Goal: Use online tool/utility

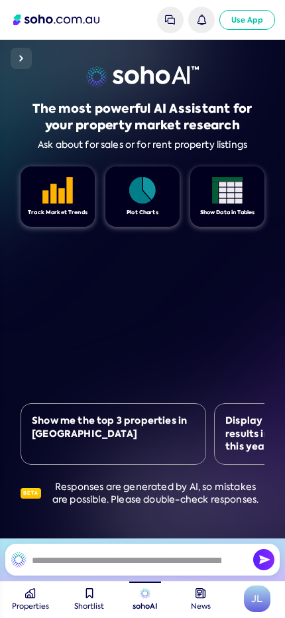
click at [252, 78] on div "The most powerful AI Assistant for your property market research Ask about for …" at bounding box center [143, 108] width 244 height 84
click at [31, 58] on button at bounding box center [21, 58] width 21 height 21
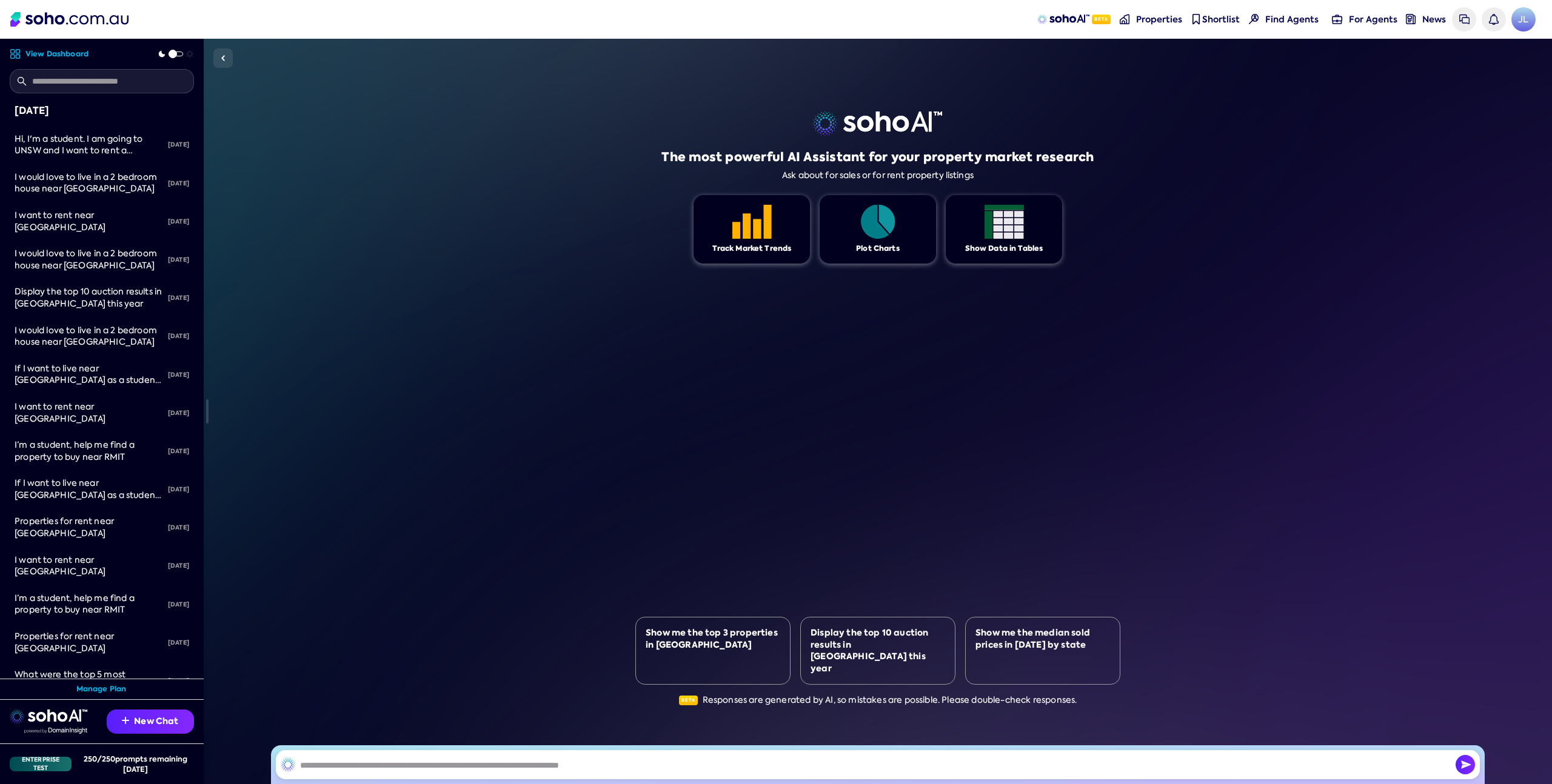
click at [224, 62] on img at bounding box center [223, 58] width 15 height 15
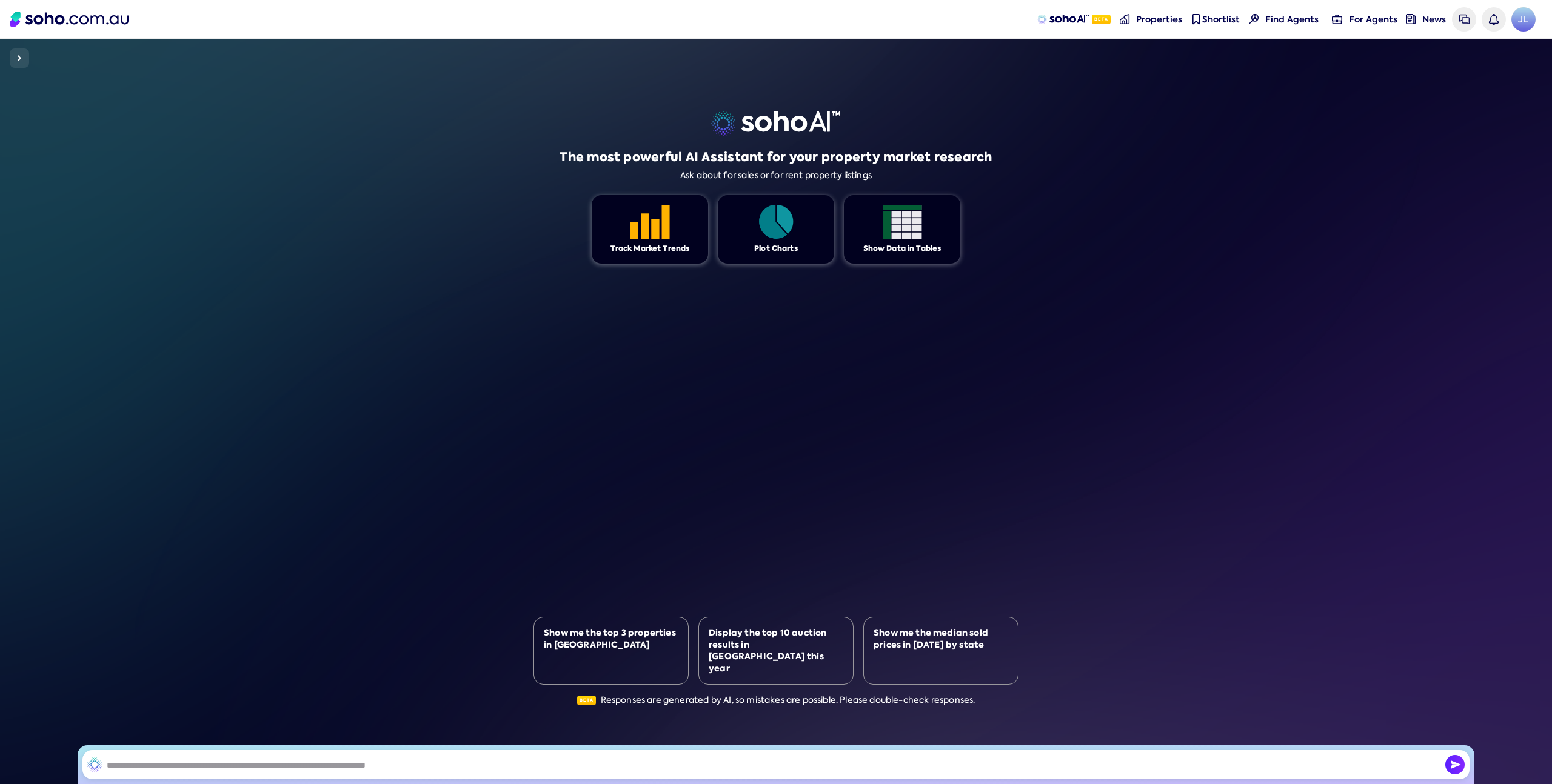
click at [21, 57] on img at bounding box center [19, 58] width 15 height 15
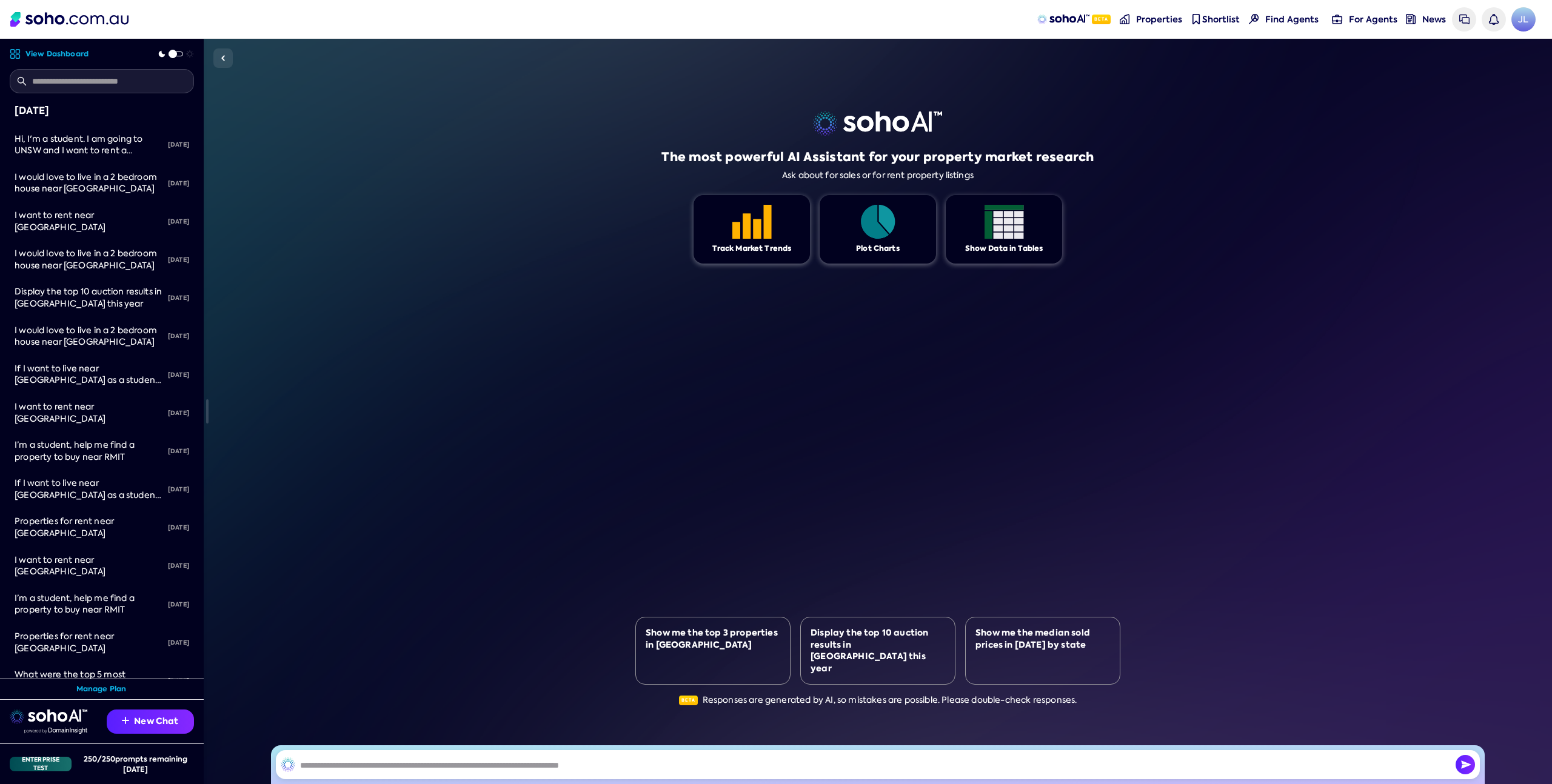
click at [227, 62] on img at bounding box center [223, 58] width 15 height 15
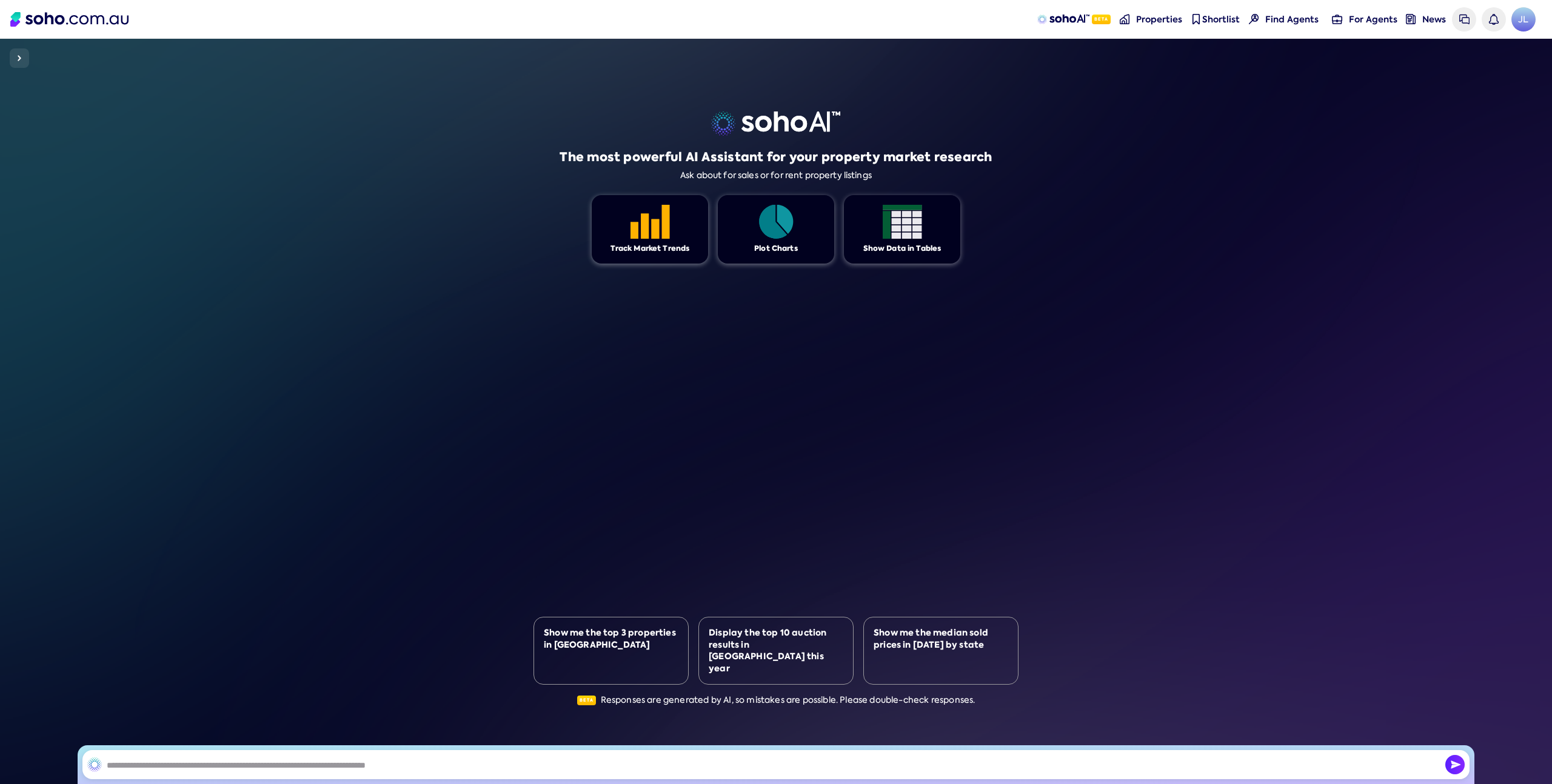
click at [25, 61] on img at bounding box center [19, 58] width 15 height 15
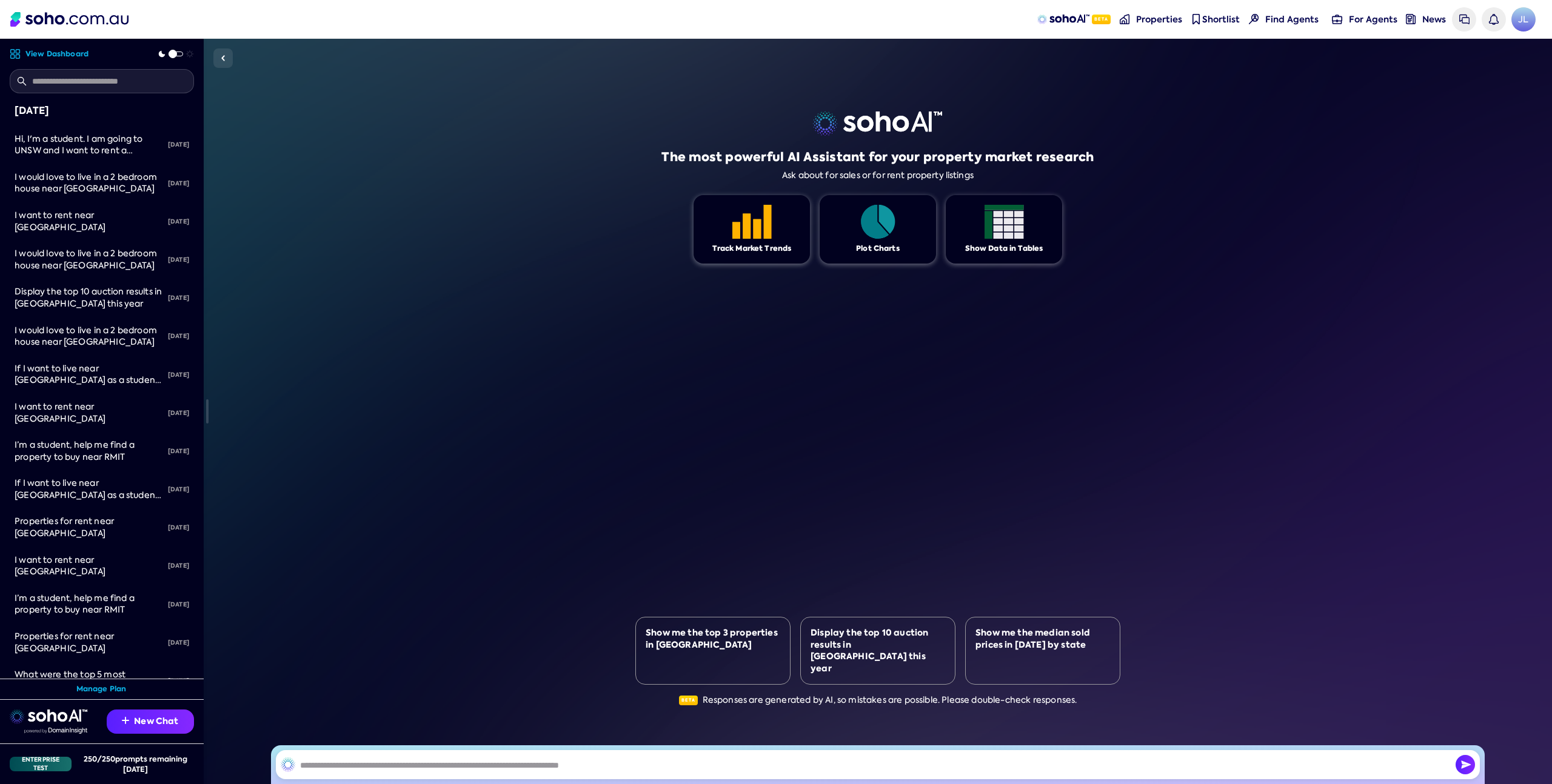
click at [227, 59] on img at bounding box center [223, 58] width 15 height 15
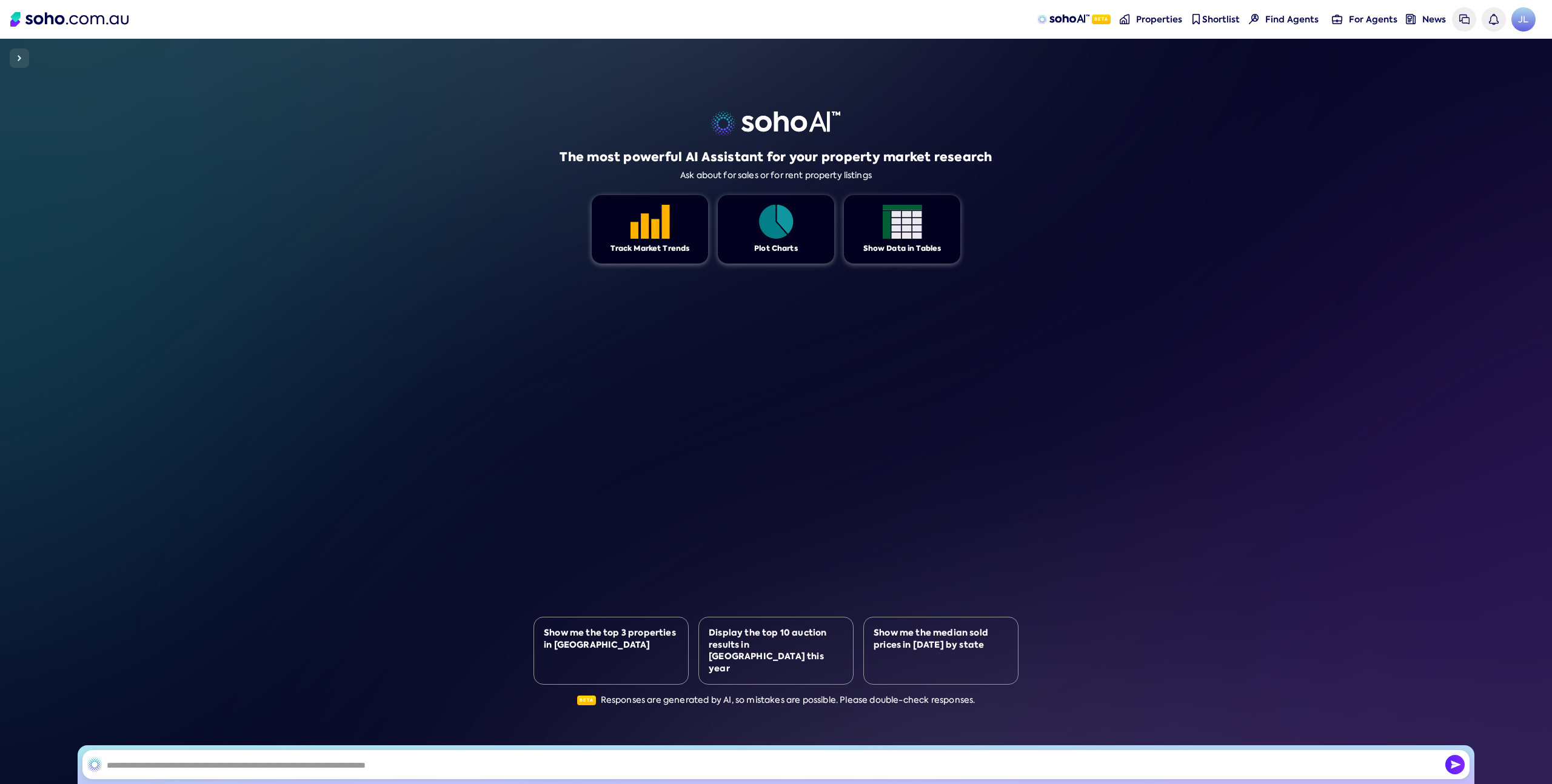
click at [27, 59] on button at bounding box center [19, 58] width 19 height 19
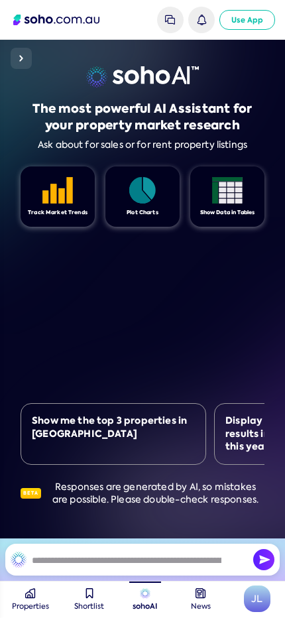
click at [16, 59] on img at bounding box center [21, 58] width 16 height 16
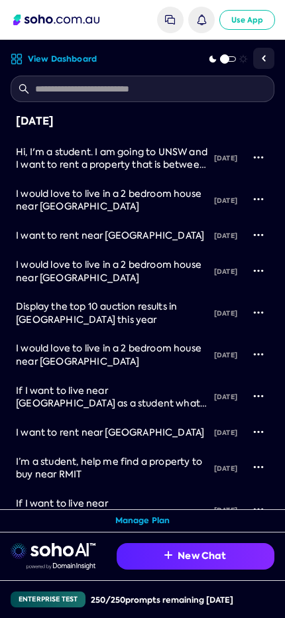
click at [265, 60] on img at bounding box center [264, 58] width 16 height 16
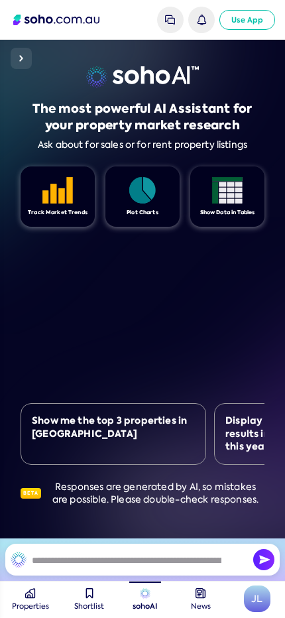
click at [24, 63] on img at bounding box center [21, 58] width 16 height 16
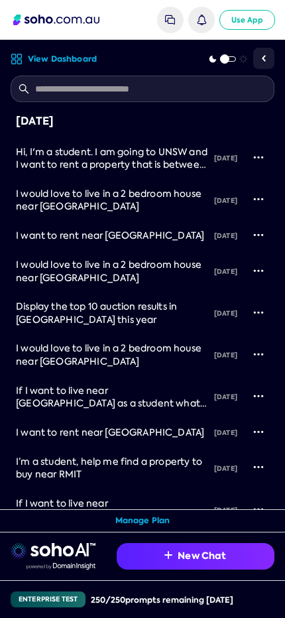
click at [267, 61] on img at bounding box center [264, 58] width 16 height 16
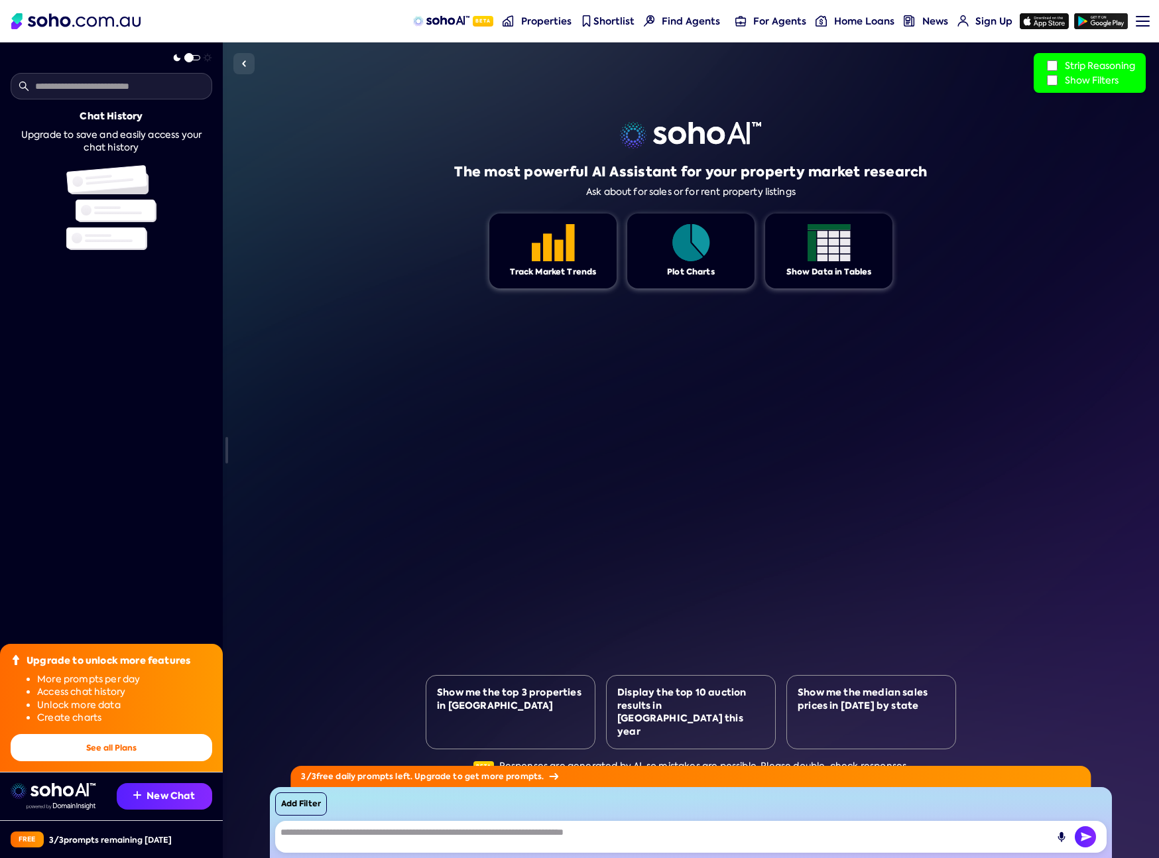
click at [197, 56] on span at bounding box center [184, 56] width 29 height 0
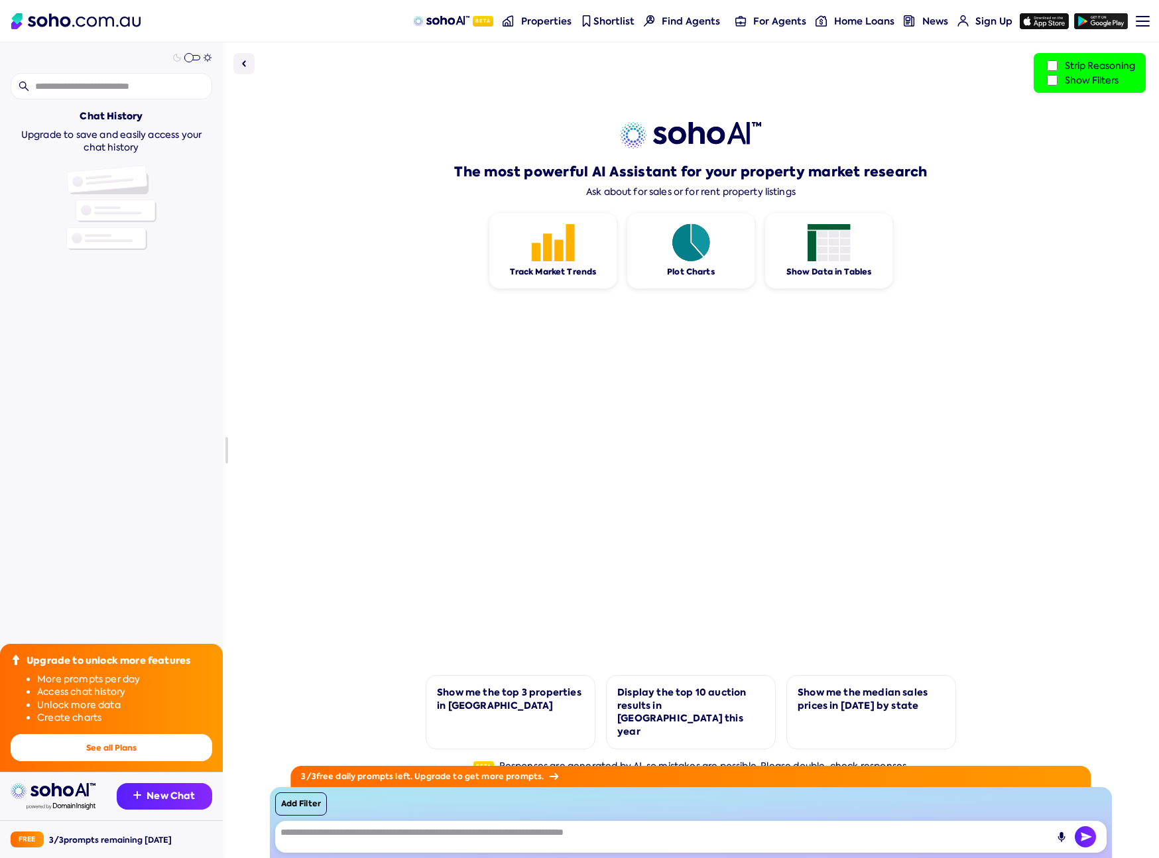
click at [185, 56] on span at bounding box center [184, 56] width 29 height 0
